Goal: Use online tool/utility: Utilize a website feature to perform a specific function

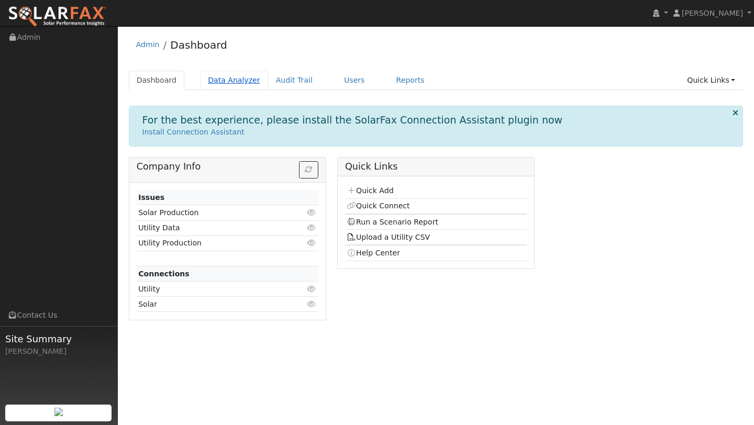
click at [223, 83] on link "Data Analyzer" at bounding box center [234, 80] width 68 height 19
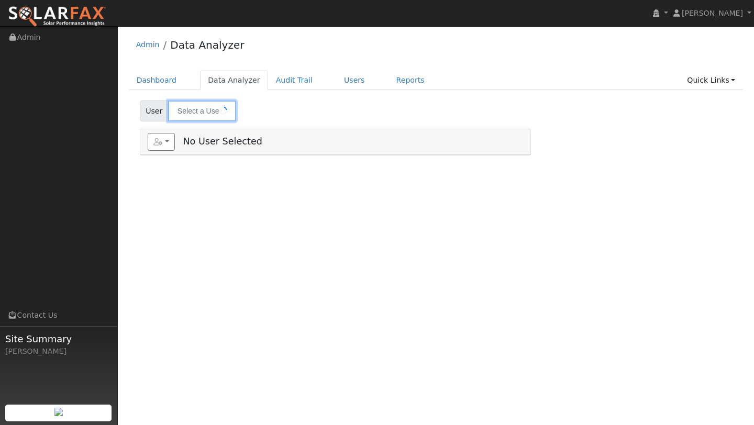
type input "[PERSON_NAME]"
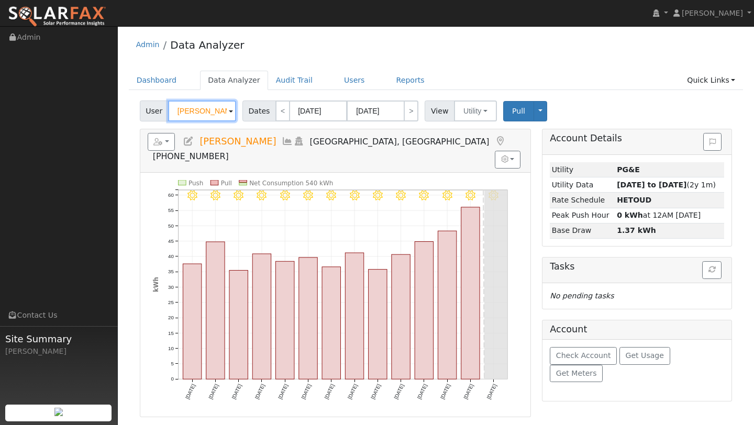
click at [210, 112] on input "[PERSON_NAME]" at bounding box center [202, 110] width 68 height 21
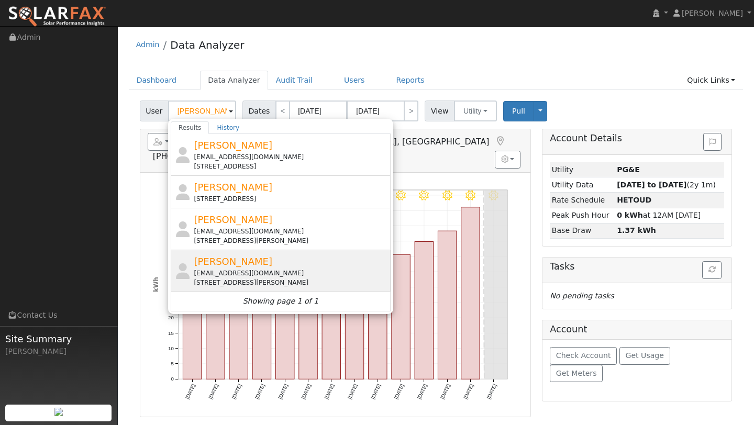
click at [228, 276] on div "[EMAIL_ADDRESS][DOMAIN_NAME]" at bounding box center [291, 272] width 194 height 9
type input "[PERSON_NAME]"
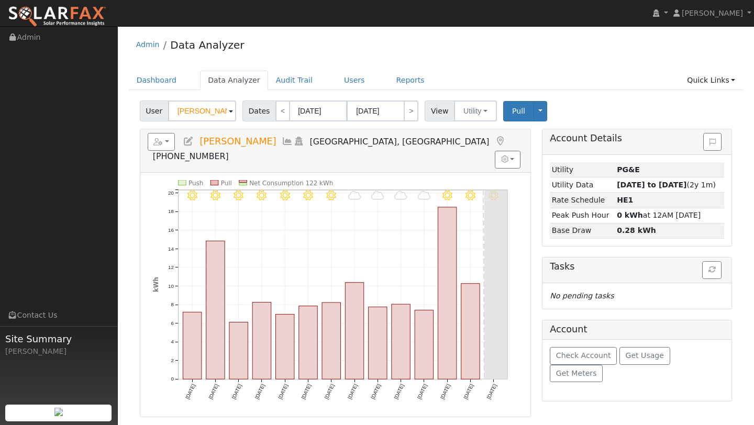
click at [165, 110] on span "User" at bounding box center [154, 110] width 29 height 21
click at [162, 135] on button "button" at bounding box center [162, 142] width 28 height 18
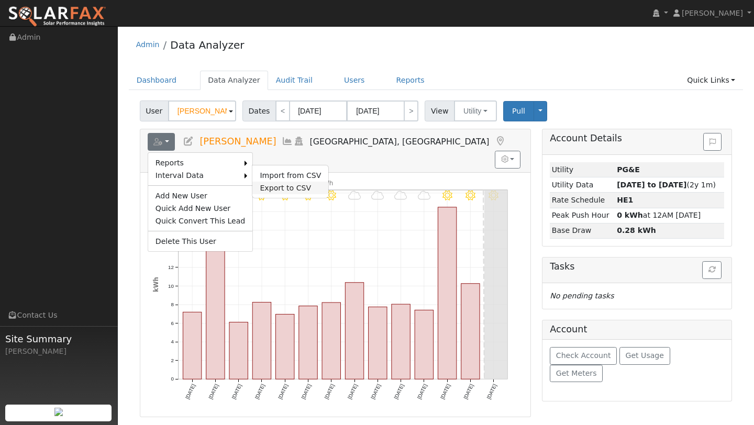
click at [268, 187] on link "Export to CSV" at bounding box center [290, 188] width 76 height 13
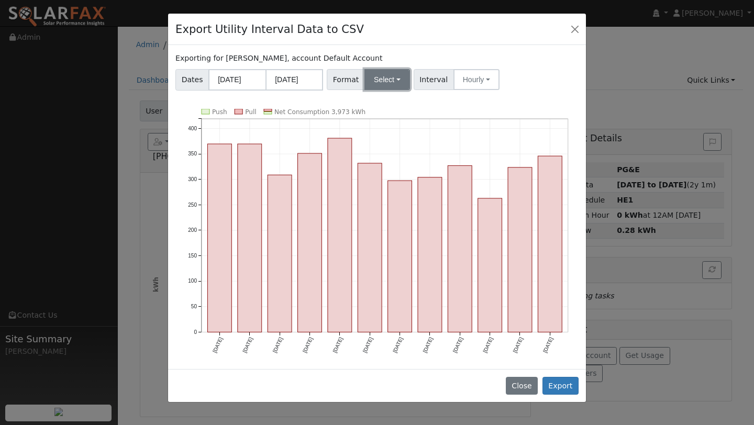
click at [402, 76] on button "Select" at bounding box center [387, 79] width 46 height 21
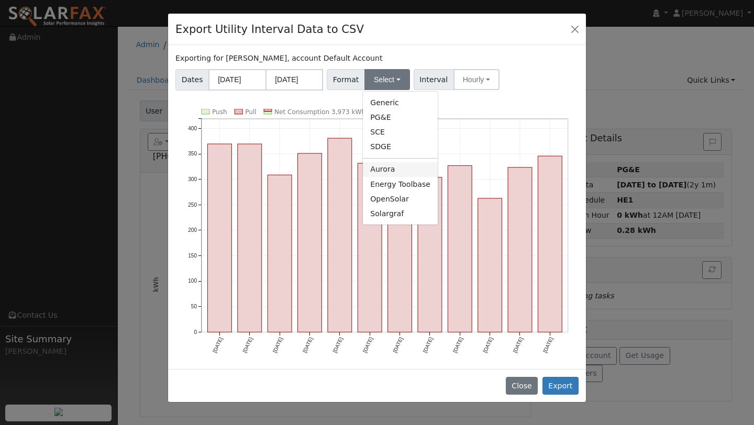
click at [380, 168] on link "Aurora" at bounding box center [400, 169] width 75 height 15
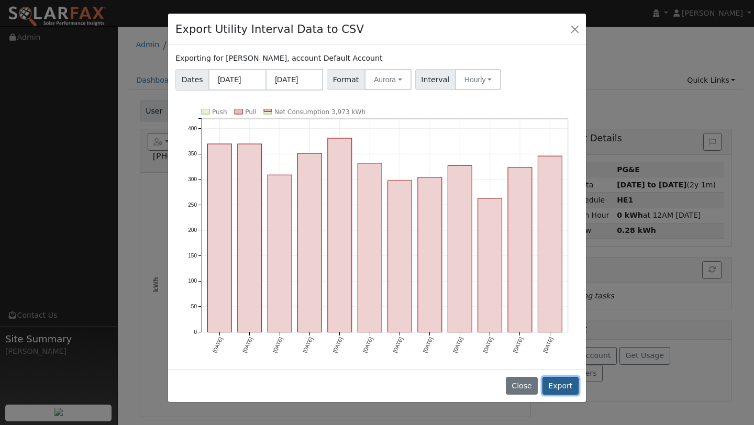
click at [555, 377] on button "Export" at bounding box center [560, 386] width 36 height 18
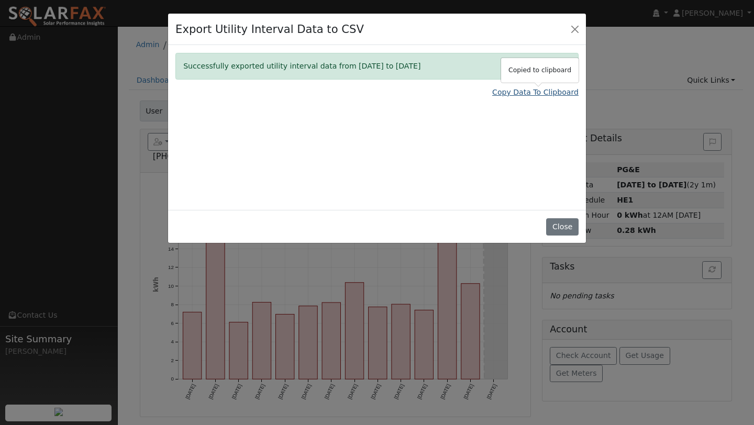
click at [502, 92] on link "Copy Data To Clipboard" at bounding box center [535, 92] width 86 height 11
click at [573, 35] on button "Close" at bounding box center [574, 28] width 15 height 15
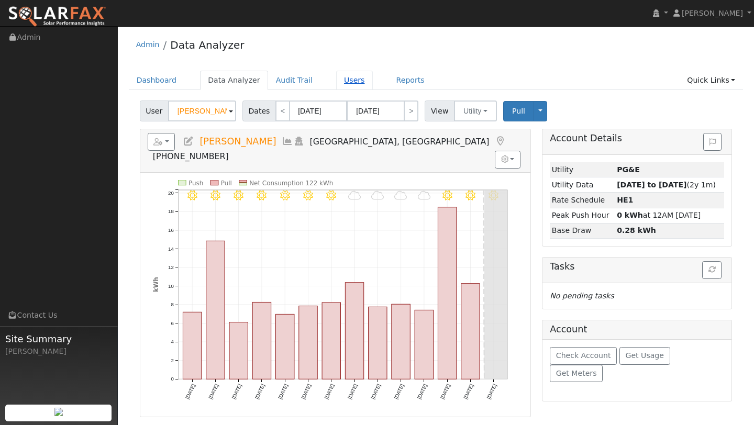
click at [336, 80] on link "Users" at bounding box center [354, 80] width 37 height 19
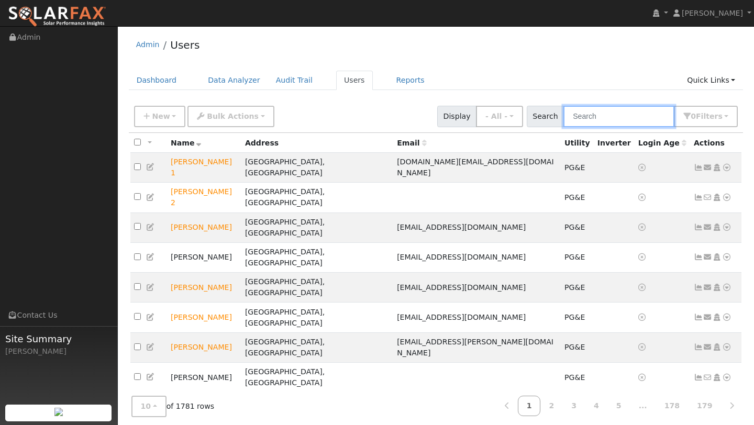
click at [593, 106] on input "text" at bounding box center [618, 116] width 111 height 21
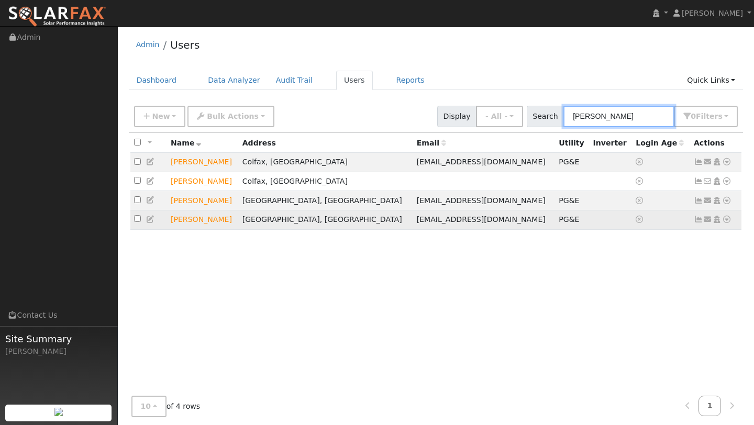
type input "[PERSON_NAME]"
click at [727, 222] on icon at bounding box center [726, 219] width 9 height 7
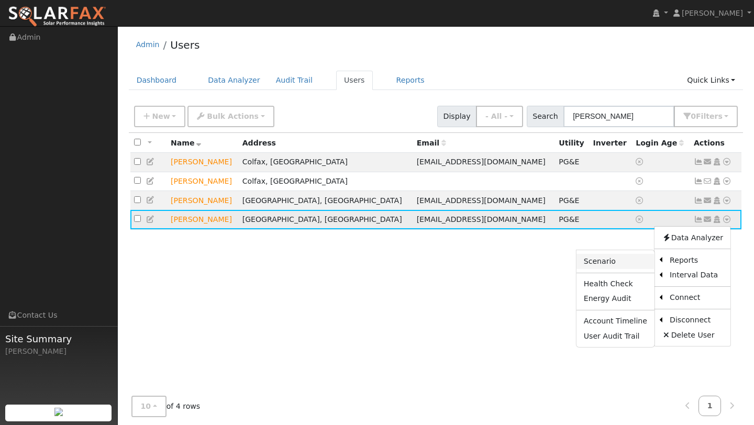
click at [603, 264] on link "Scenario" at bounding box center [615, 261] width 78 height 15
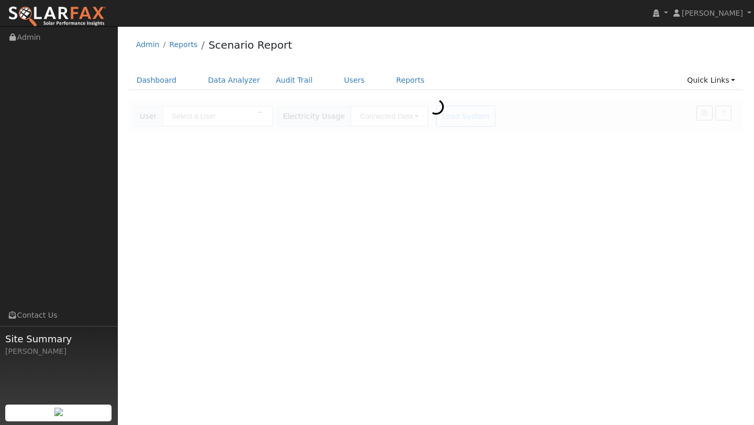
type input "[PERSON_NAME]"
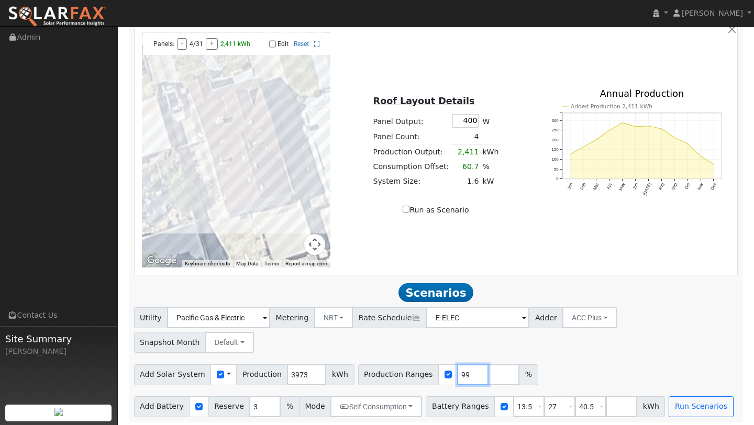
scroll to position [555, 0]
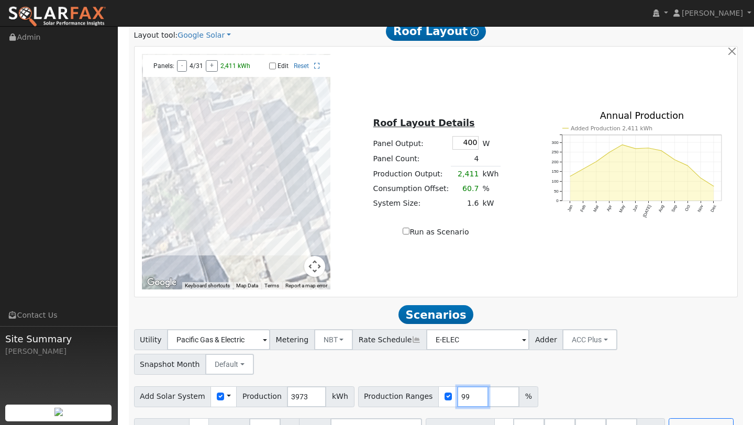
click at [465, 386] on input "99" at bounding box center [472, 396] width 31 height 21
type input "9"
type input "109"
click at [605, 418] on input "number" at bounding box center [620, 428] width 31 height 21
type input "0"
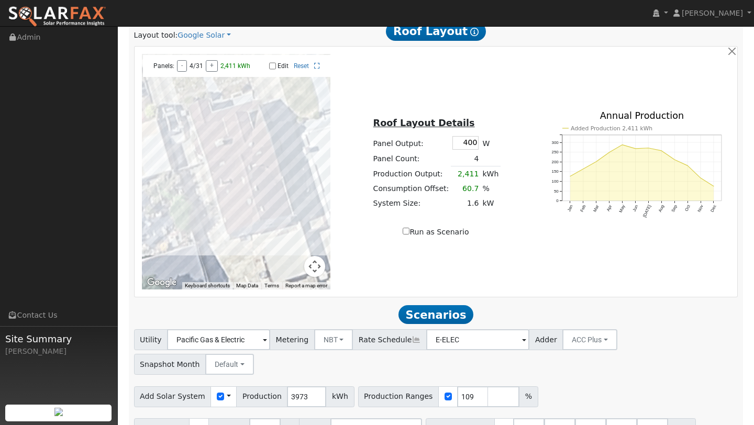
type input "0"
type input "13.5"
type input "27"
type input "40.5"
click at [611, 382] on div "Add Solar System Use CSV Data Production 3973 kWh Production Ranges 109 %" at bounding box center [436, 394] width 608 height 25
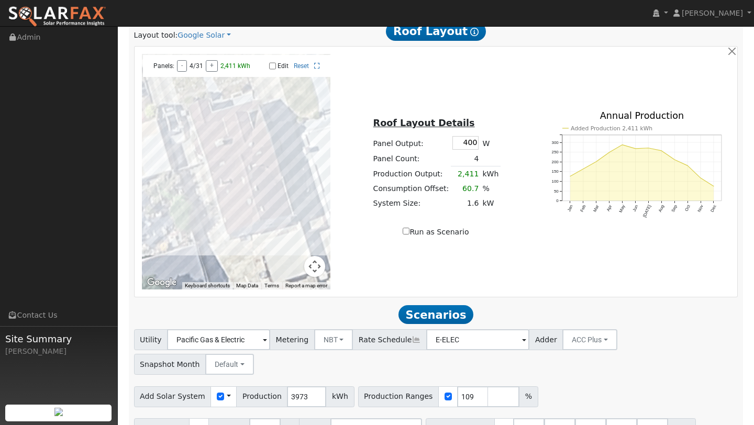
scroll to position [580, 0]
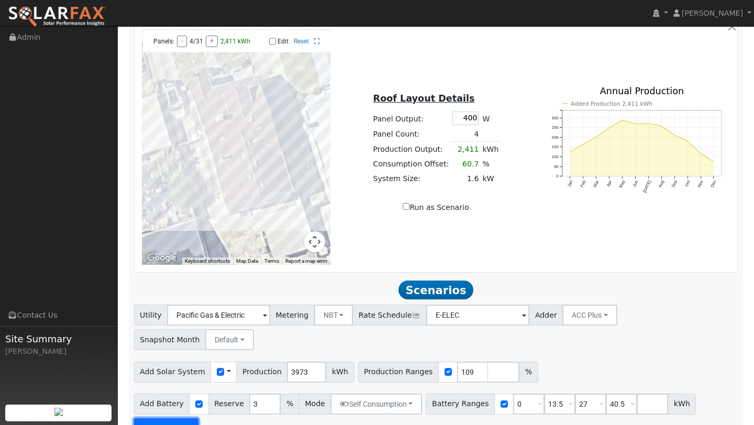
click at [172, 418] on button "Run Scenarios" at bounding box center [166, 428] width 64 height 21
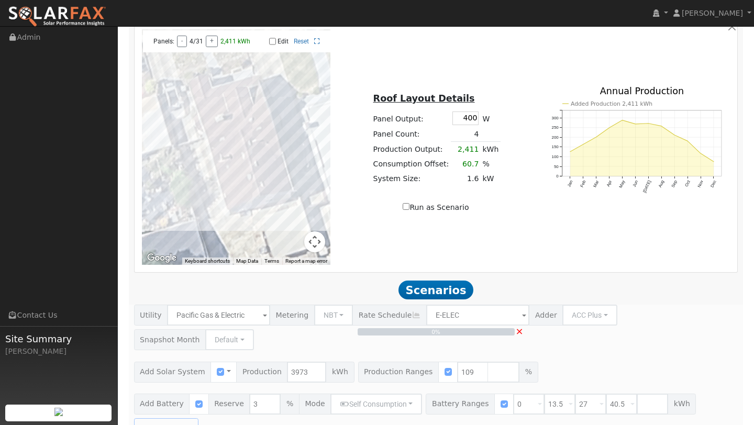
click at [309, 246] on button "Map camera controls" at bounding box center [314, 241] width 21 height 21
click at [282, 252] on div at bounding box center [236, 147] width 189 height 236
click at [286, 249] on button "Zoom out" at bounding box center [288, 241] width 21 height 21
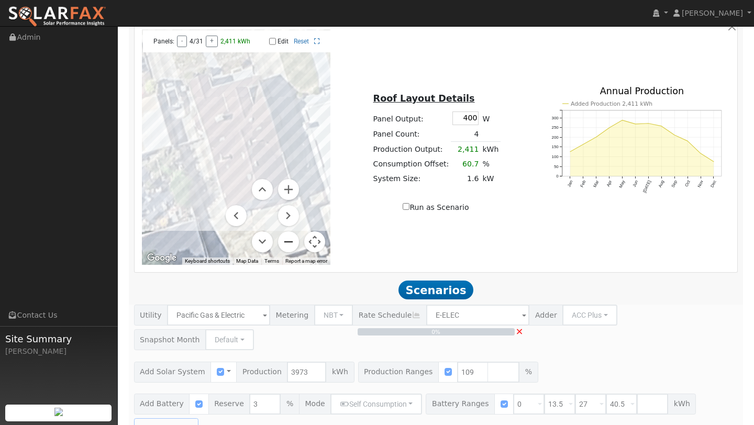
click at [286, 249] on button "Zoom out" at bounding box center [288, 241] width 21 height 21
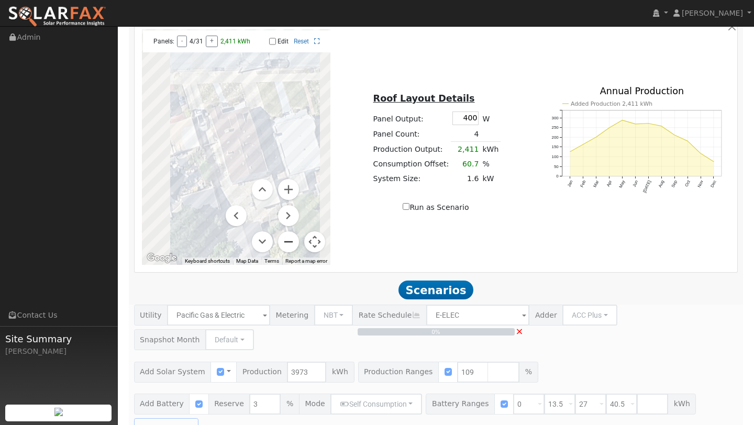
click at [286, 249] on button "Zoom out" at bounding box center [288, 241] width 21 height 21
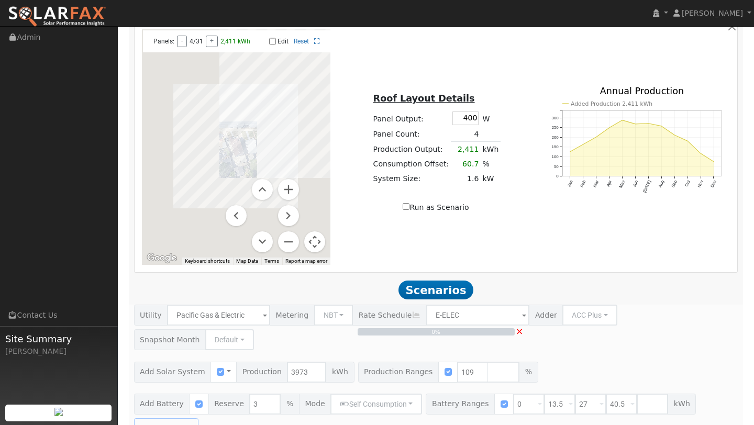
click at [315, 240] on button "Map camera controls" at bounding box center [314, 241] width 21 height 21
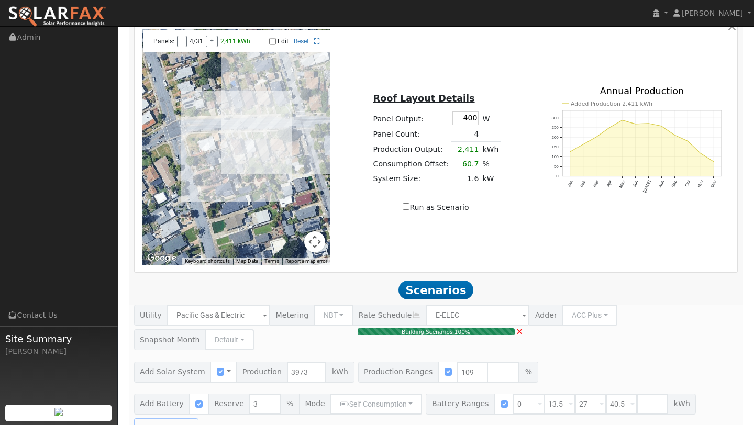
type input "2.9"
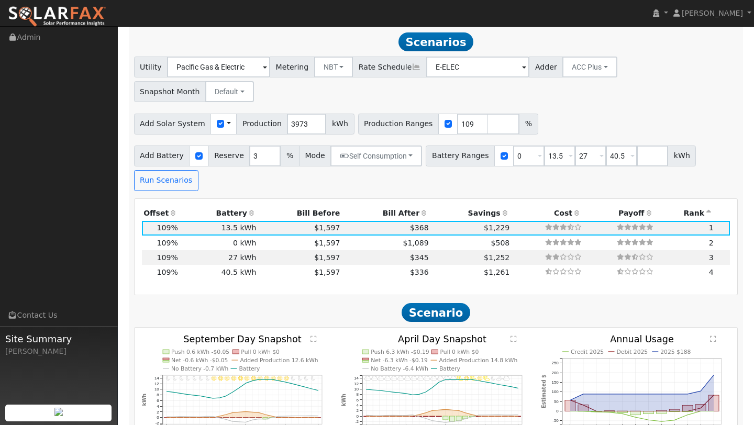
scroll to position [829, 0]
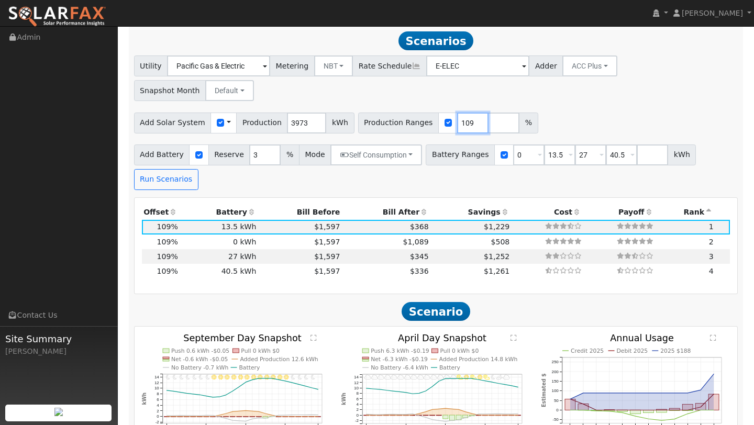
click at [457, 113] on input "109" at bounding box center [472, 123] width 31 height 21
click at [458, 113] on input "109" at bounding box center [472, 123] width 31 height 21
type input "138"
click at [584, 144] on input "27" at bounding box center [590, 154] width 31 height 21
type input "40.5"
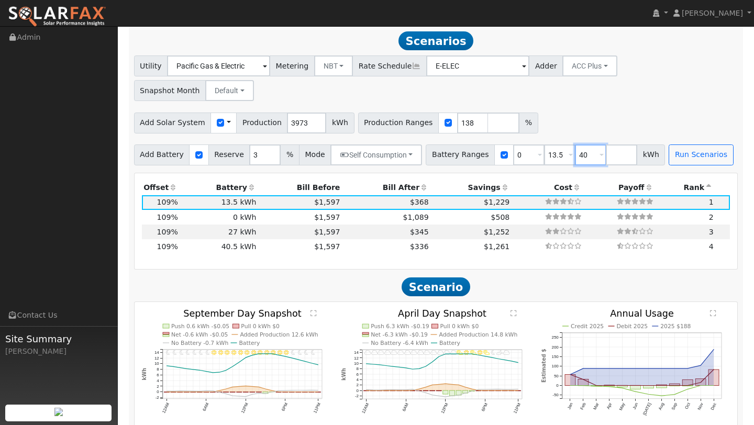
type input "4"
click at [631, 108] on div "Add Solar System Use CSV Data Production 3973 kWh Production Ranges 138 %" at bounding box center [436, 120] width 608 height 25
click at [647, 173] on div "Production Offset Battery Reserve Mode ACC Push Incentive Bill Before Bill Afte…" at bounding box center [435, 221] width 603 height 96
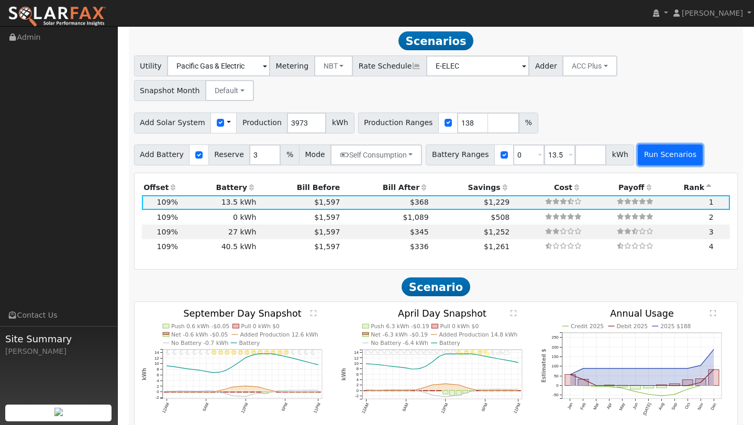
click at [645, 144] on button "Run Scenarios" at bounding box center [669, 154] width 64 height 21
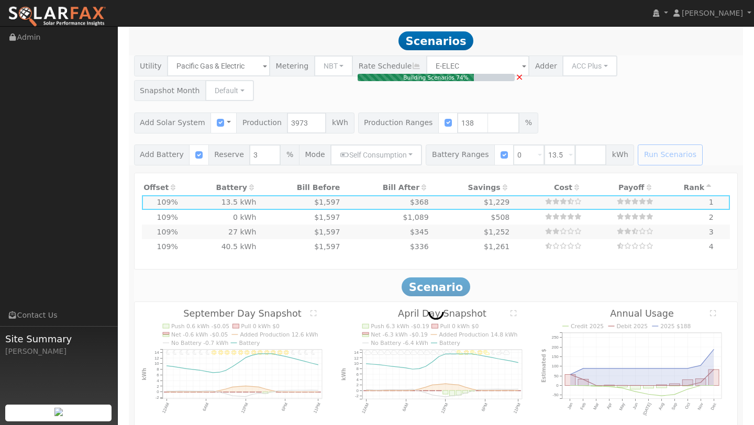
type input "3.7"
type input "$12,794"
type input "$8,698"
